Goal: Task Accomplishment & Management: Complete application form

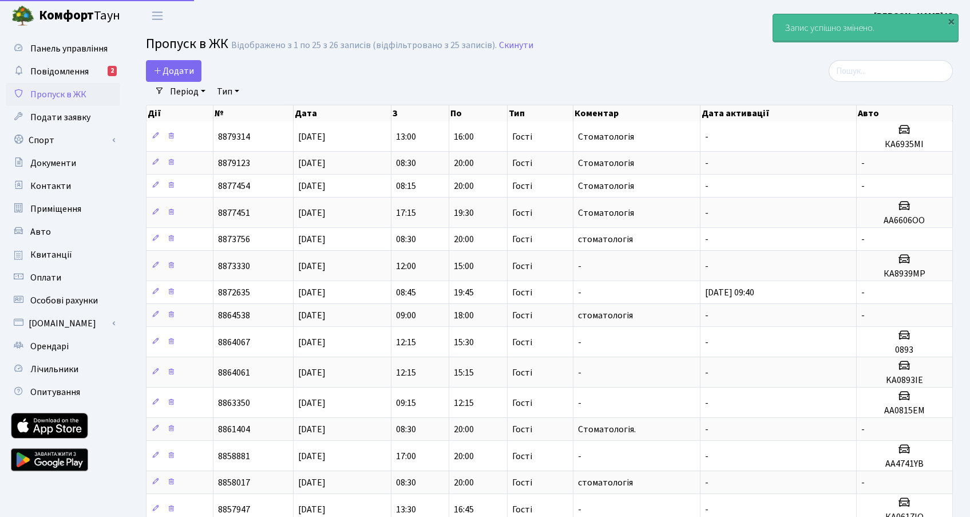
select select "25"
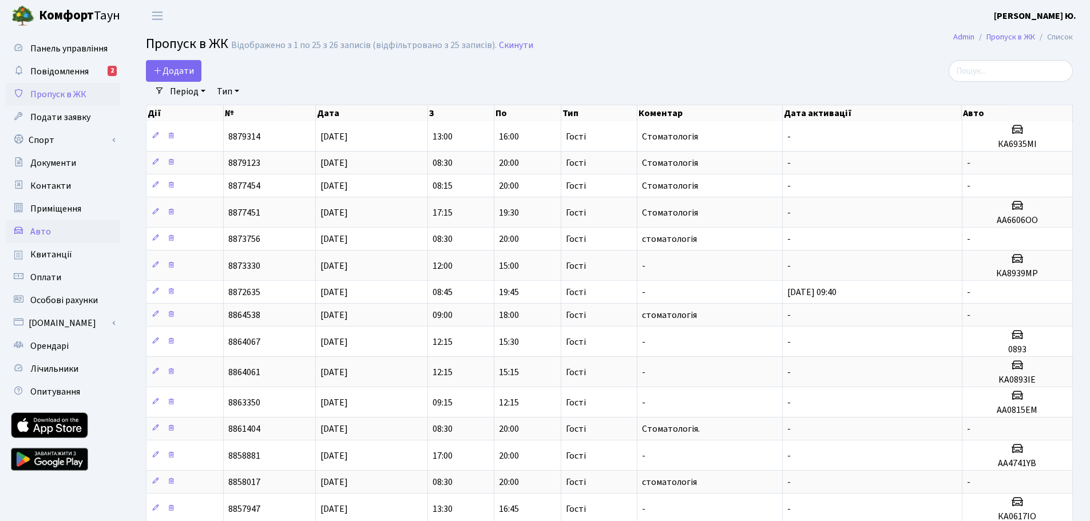
click at [61, 235] on link "Авто" at bounding box center [63, 231] width 114 height 23
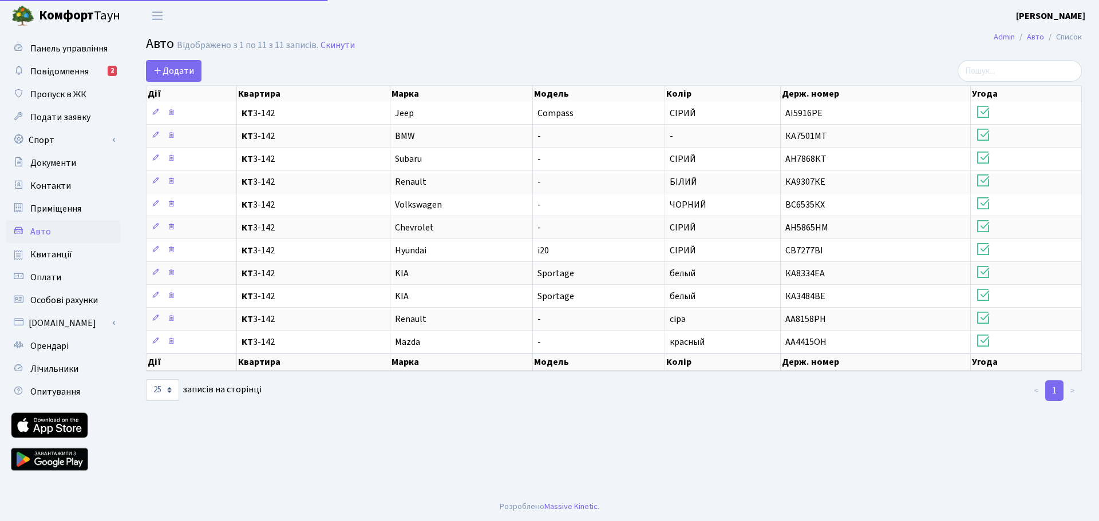
select select "25"
click at [166, 72] on span "Додати" at bounding box center [173, 71] width 41 height 13
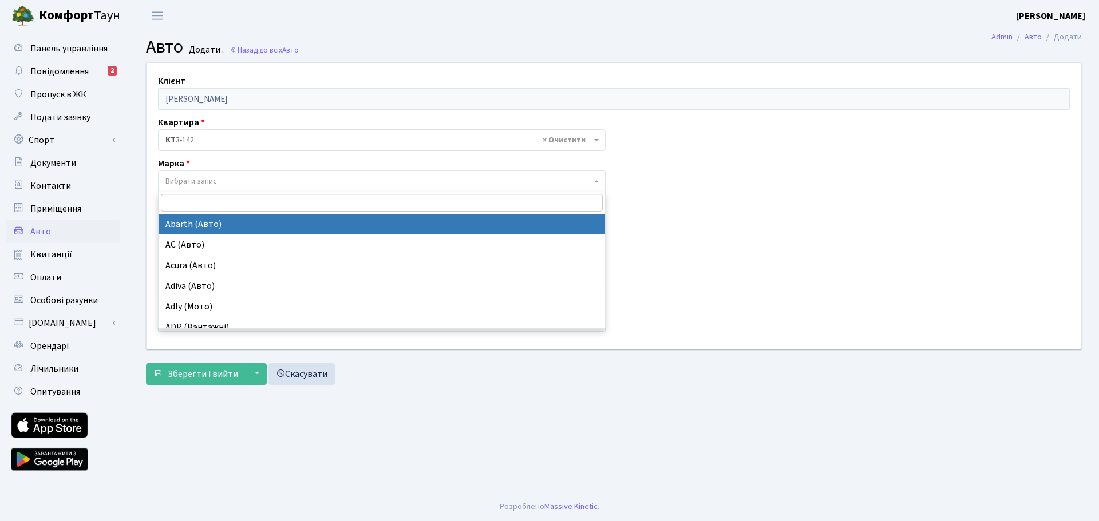
click at [228, 180] on span "Вибрати запис" at bounding box center [378, 181] width 426 height 11
type input "s"
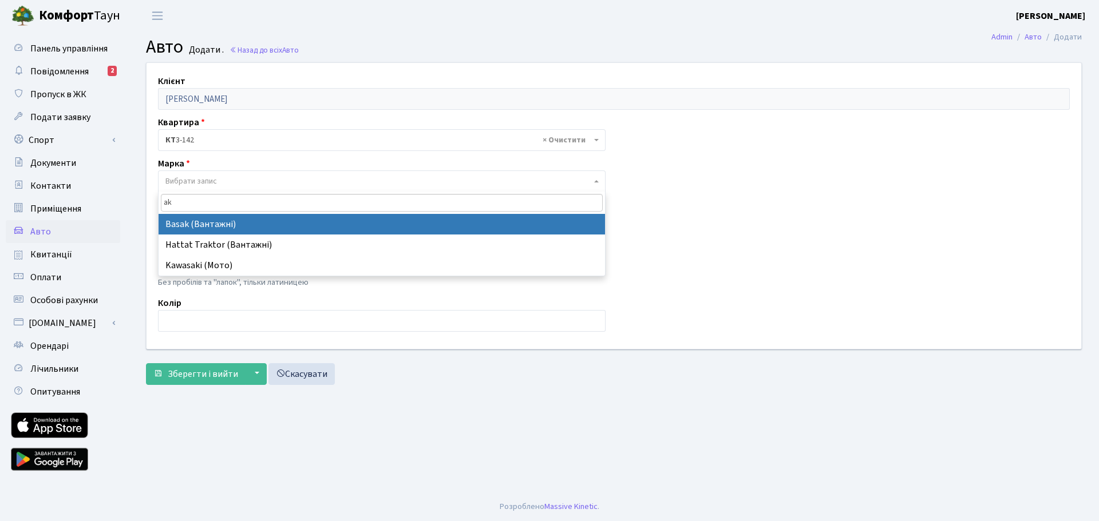
type input "a"
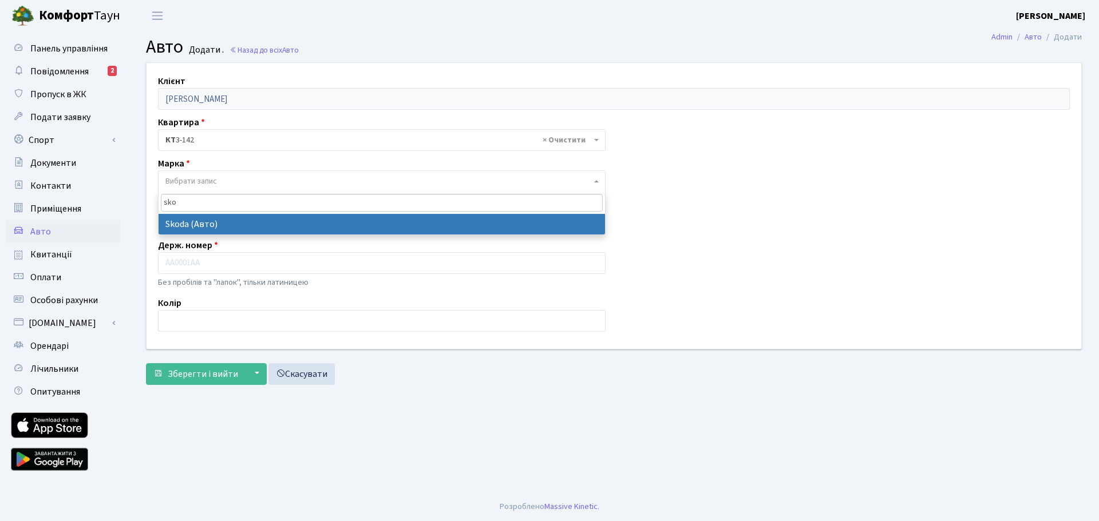
type input "sko"
select select "121"
select select
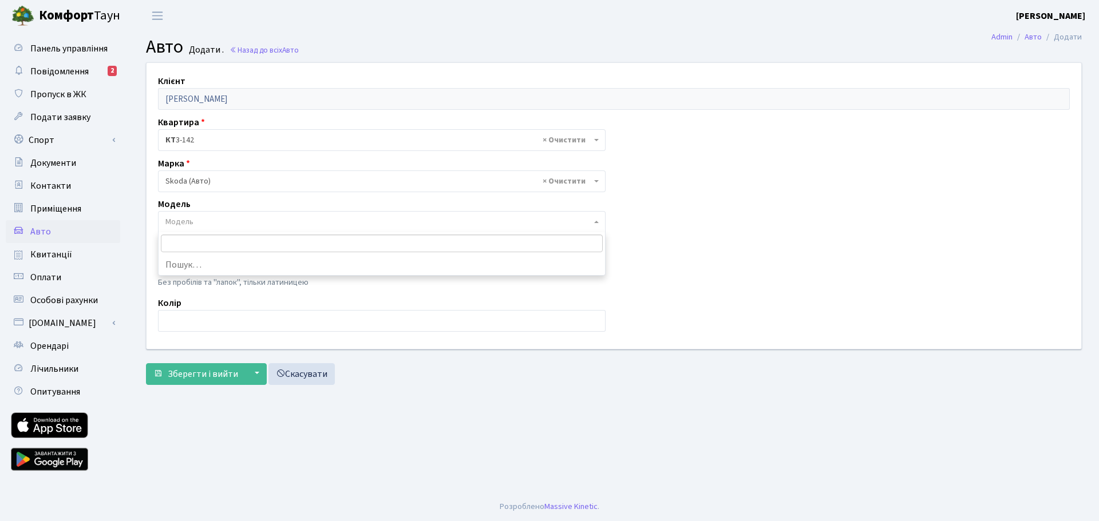
click at [232, 225] on span "Модель" at bounding box center [378, 221] width 426 height 11
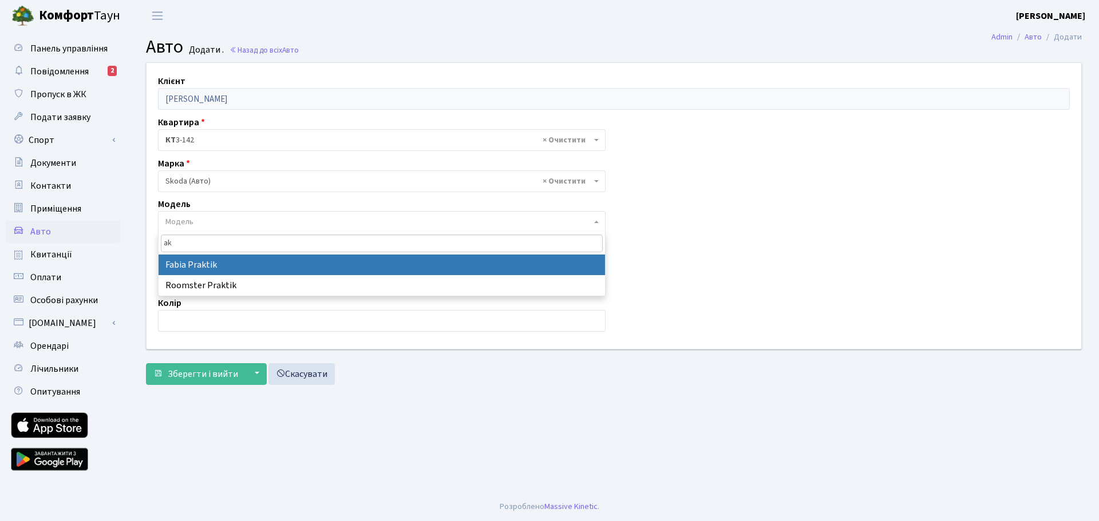
type input "a"
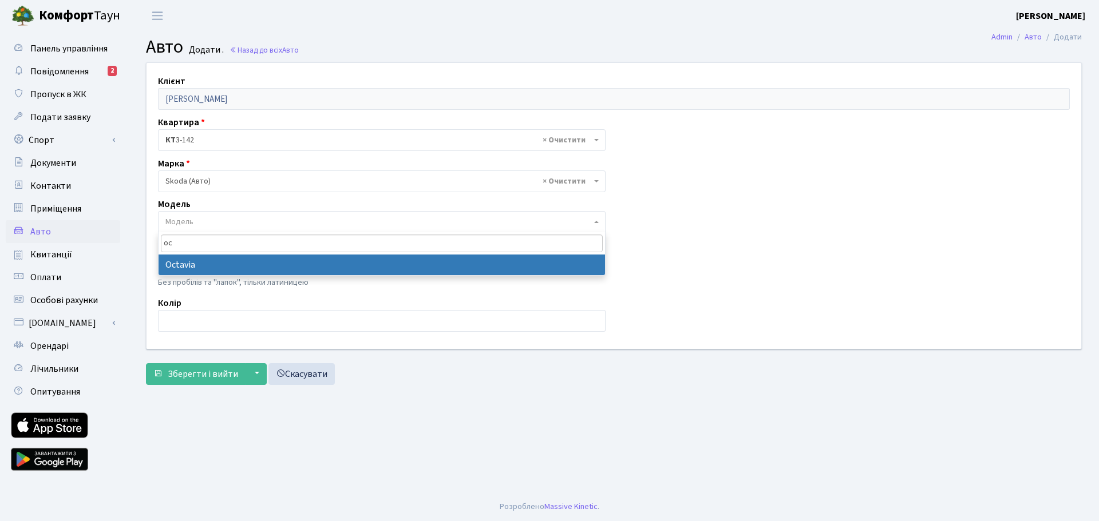
type input "oc"
select select "2142"
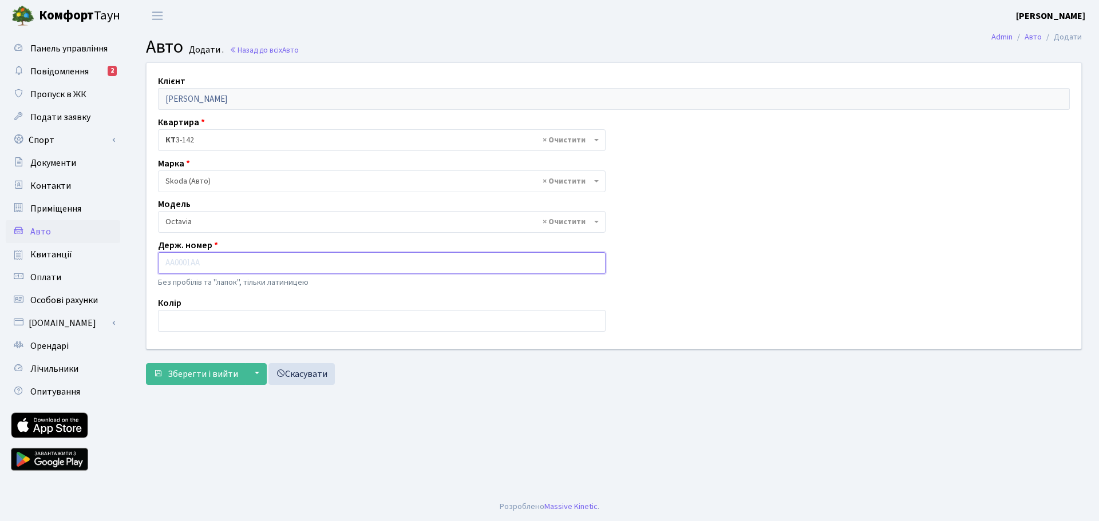
click at [225, 263] on input "text" at bounding box center [382, 263] width 448 height 22
type input "a"
type input "AA8837OM"
click at [219, 314] on input "text" at bounding box center [382, 321] width 448 height 22
type input "БІЛИЙ"
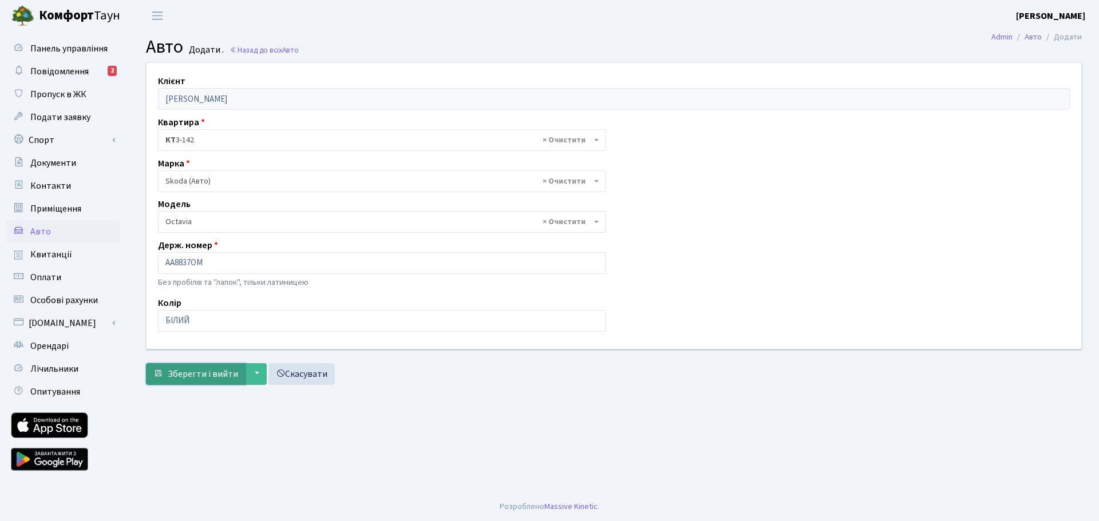
click at [188, 377] on span "Зберегти і вийти" at bounding box center [203, 374] width 70 height 13
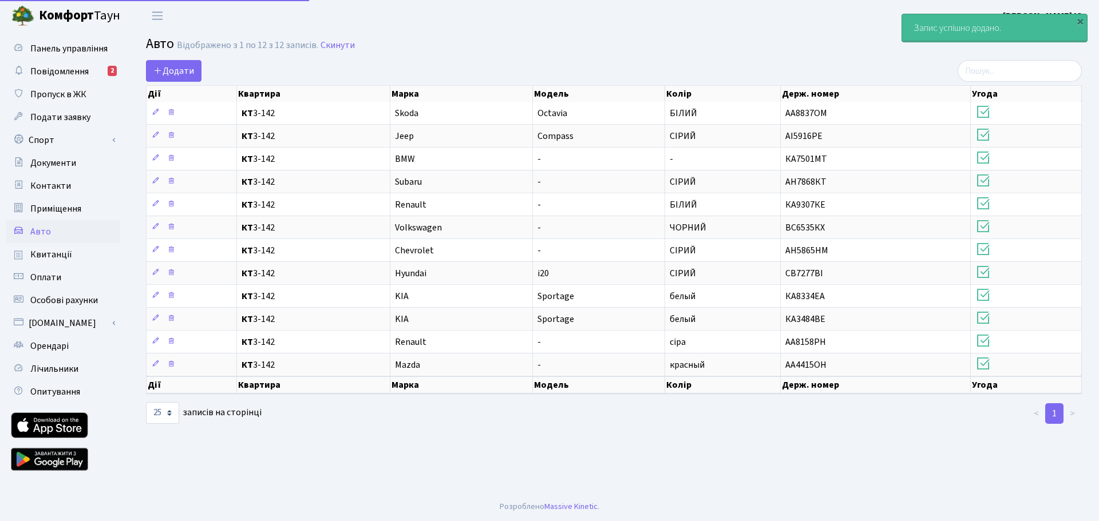
select select "25"
